Goal: Navigation & Orientation: Go to known website

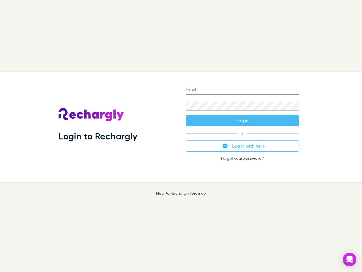
click at [181, 136] on div "Login to Rechargly" at bounding box center [117, 127] width 127 height 110
click at [243, 90] on input "Email" at bounding box center [242, 90] width 113 height 9
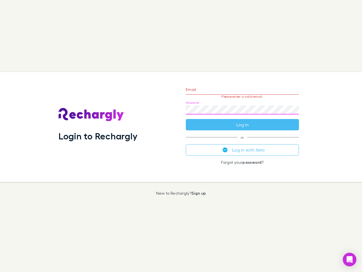
click at [243, 121] on form "Email Please enter a valid email. Password Log in" at bounding box center [242, 105] width 113 height 49
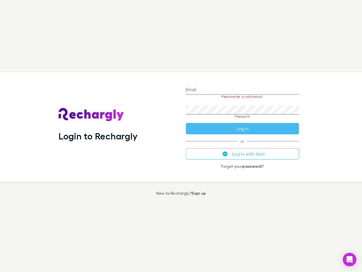
click at [243, 146] on div "Email Please enter a valid email. Password Please fill Log in or Log in with Xe…" at bounding box center [242, 127] width 122 height 110
click at [350, 259] on icon "Open Intercom Messenger" at bounding box center [350, 259] width 6 height 7
